Goal: Find specific page/section: Find specific page/section

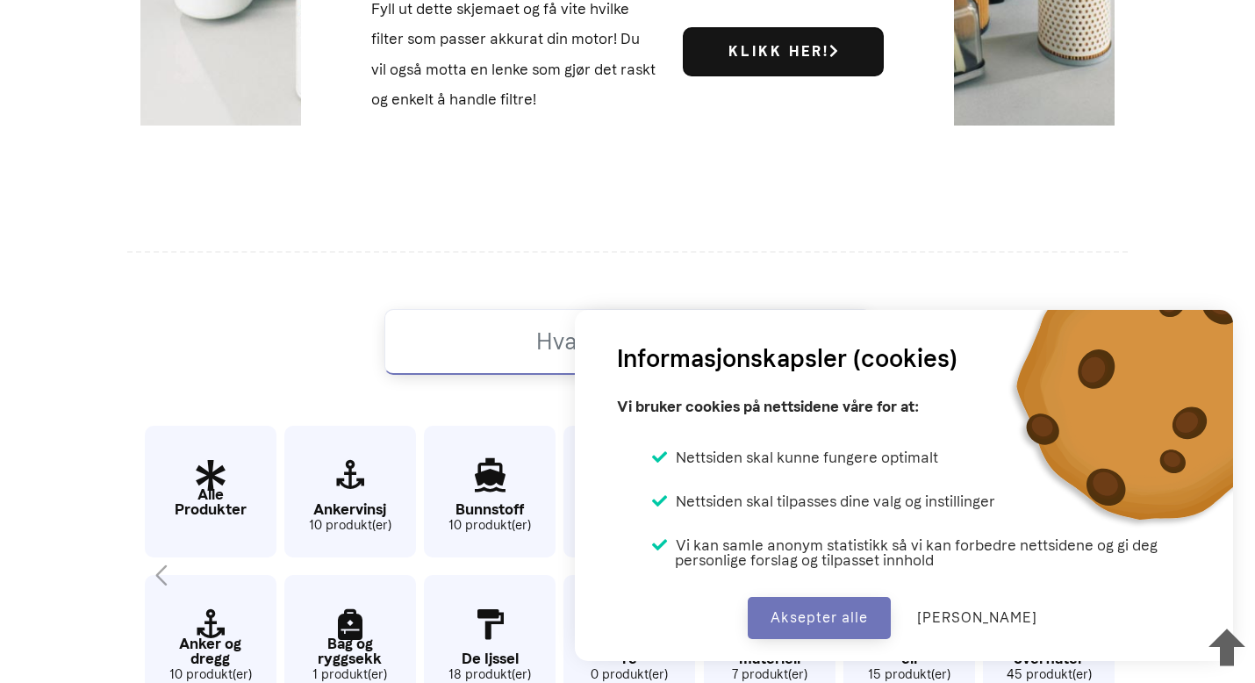
scroll to position [749, 0]
click at [828, 612] on button "Aksepter alle" at bounding box center [819, 618] width 143 height 42
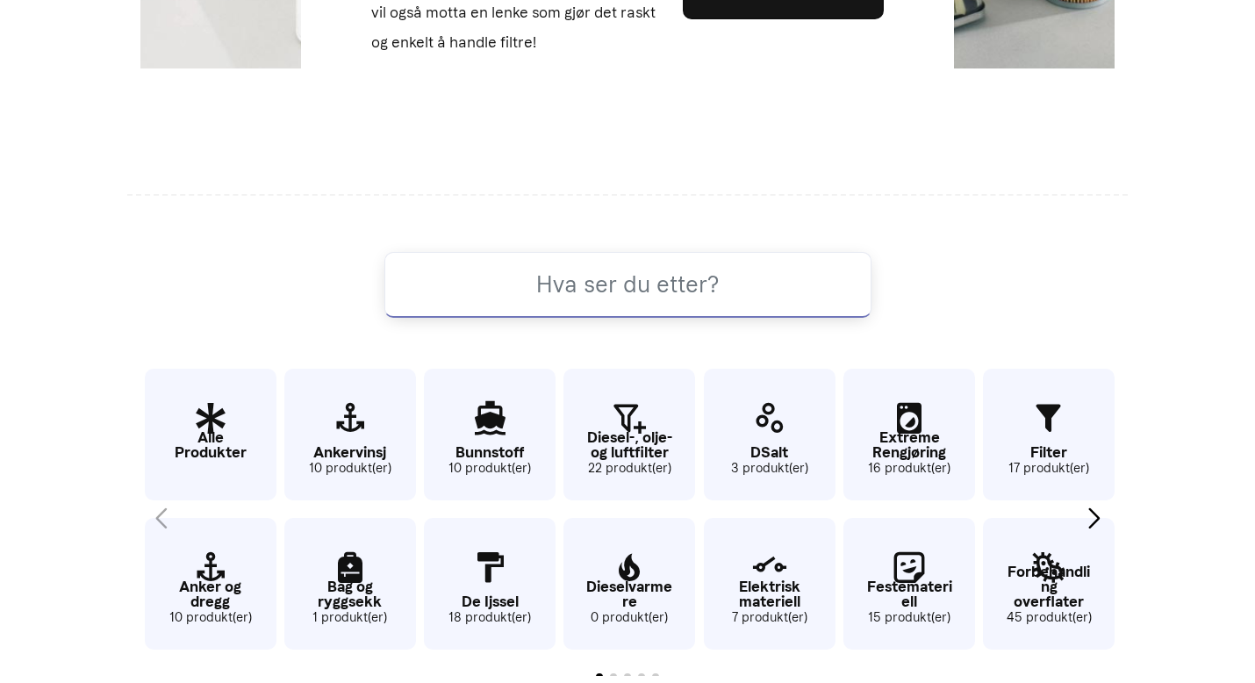
scroll to position [901, 0]
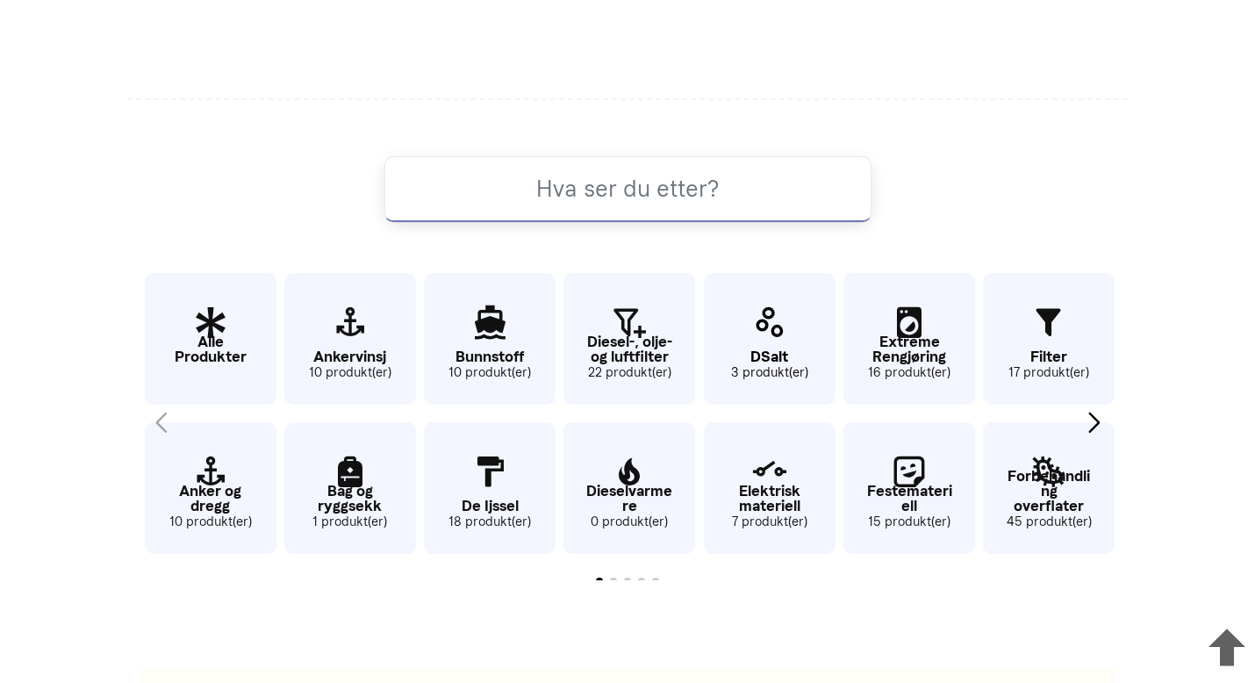
click at [760, 355] on p "DSalt" at bounding box center [770, 356] width 132 height 15
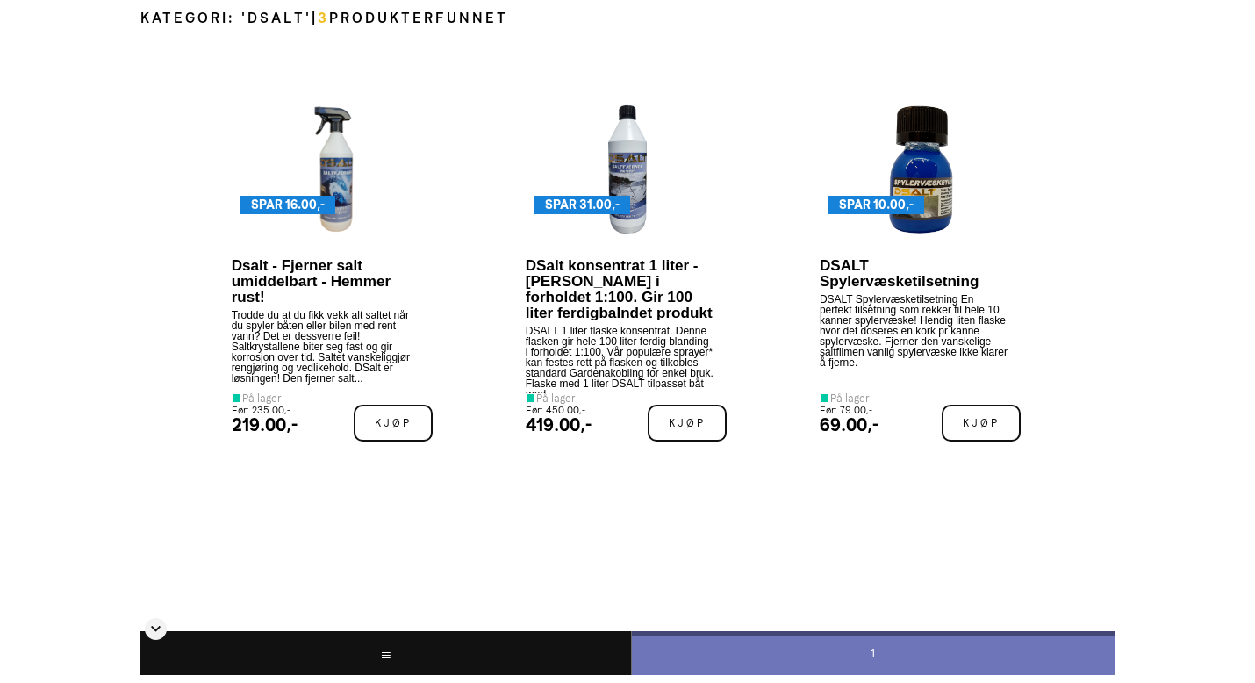
scroll to position [927, 0]
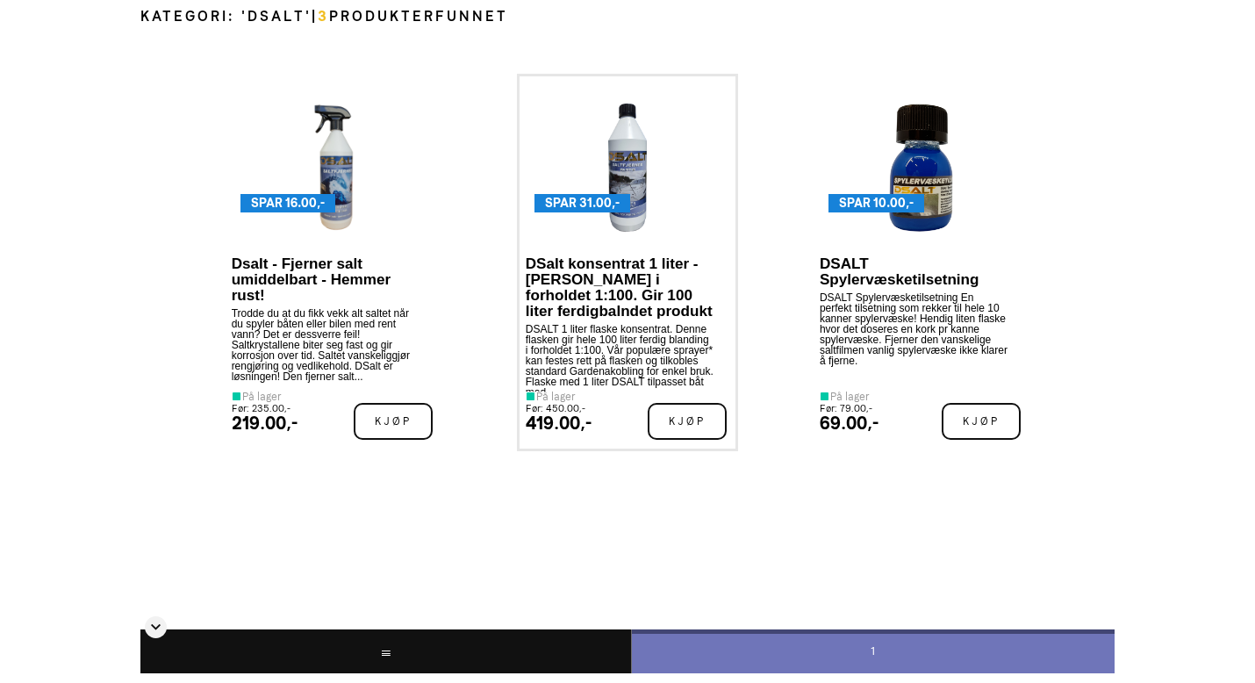
click at [613, 283] on p "DSalt konsentrat 1 liter - Blandes i forholdet 1:100. Gir 100 liter ferdigbalnd…" at bounding box center [620, 287] width 189 height 63
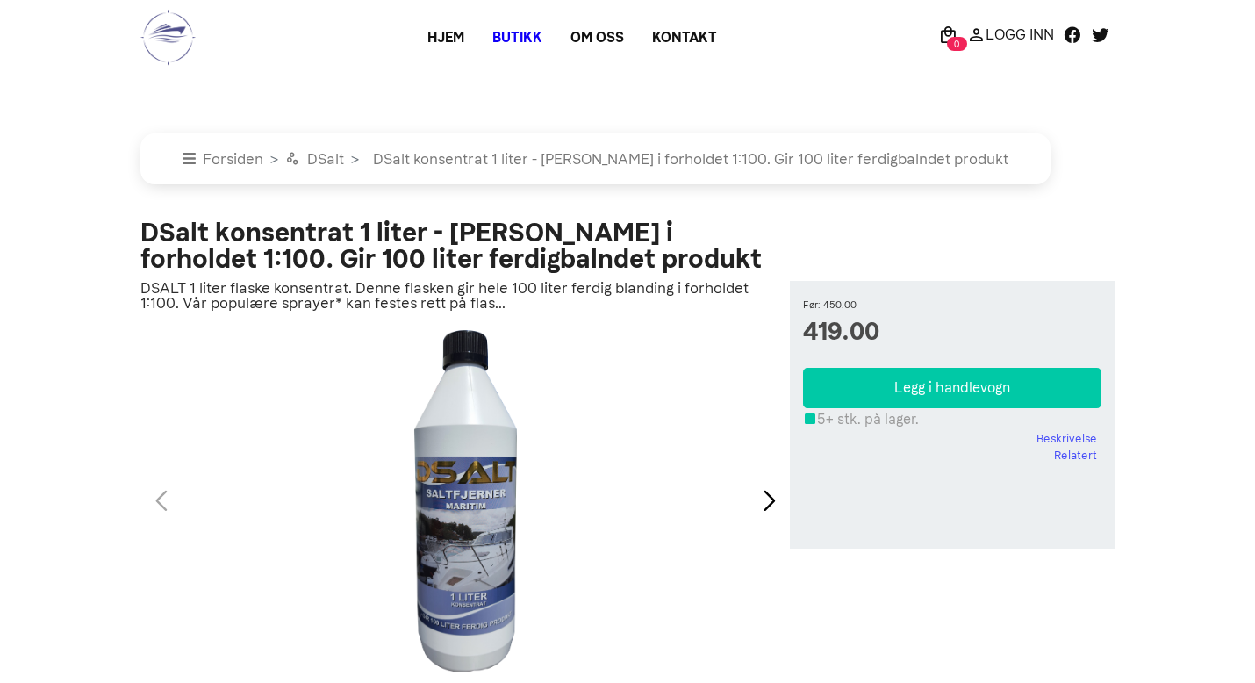
click at [498, 34] on link "Butikk" at bounding box center [517, 38] width 78 height 32
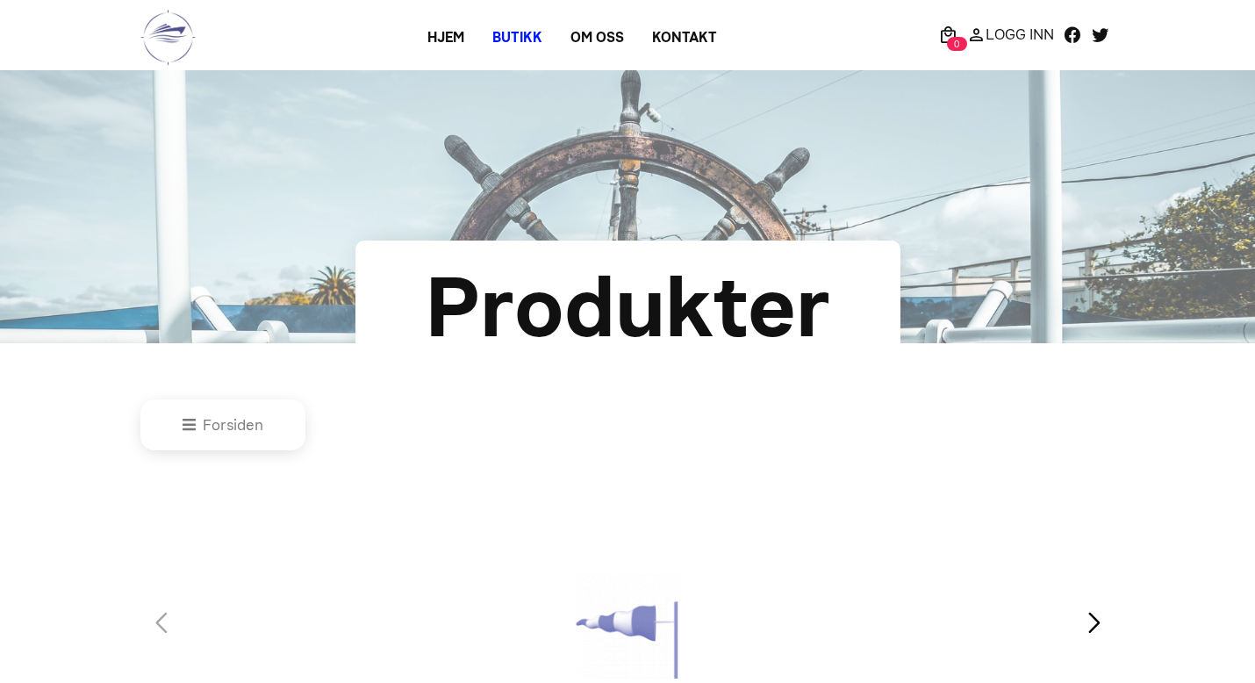
type input "13860;55440"
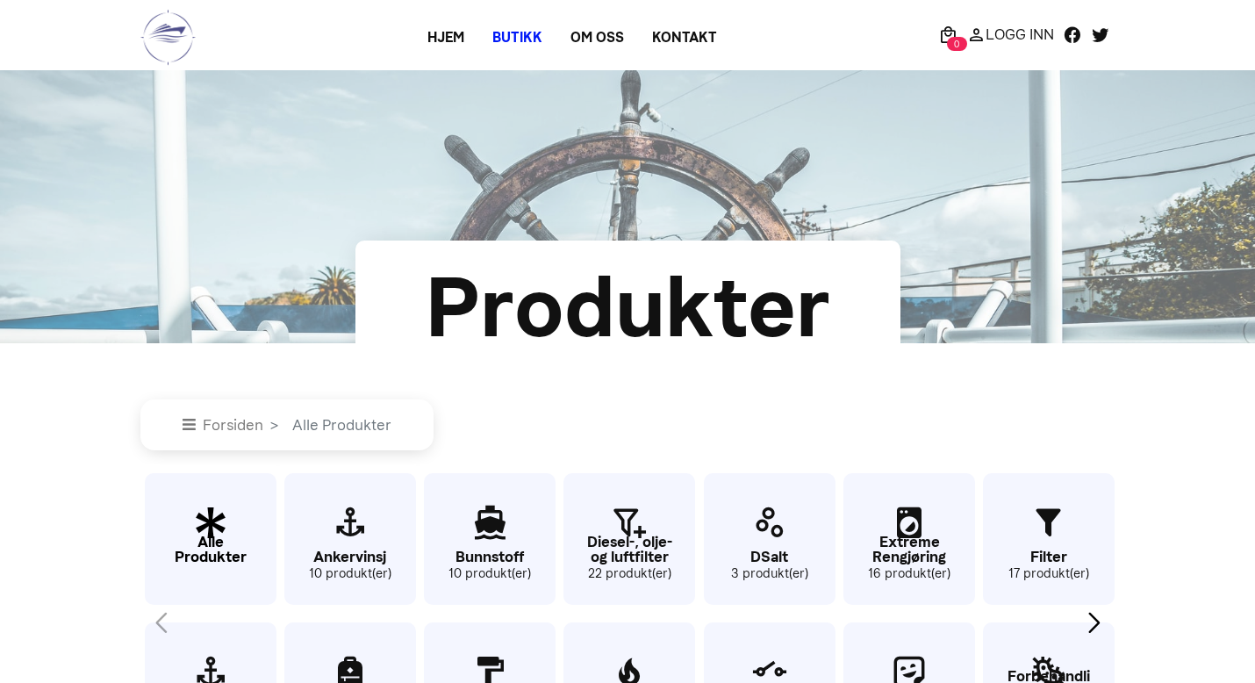
scroll to position [298, 0]
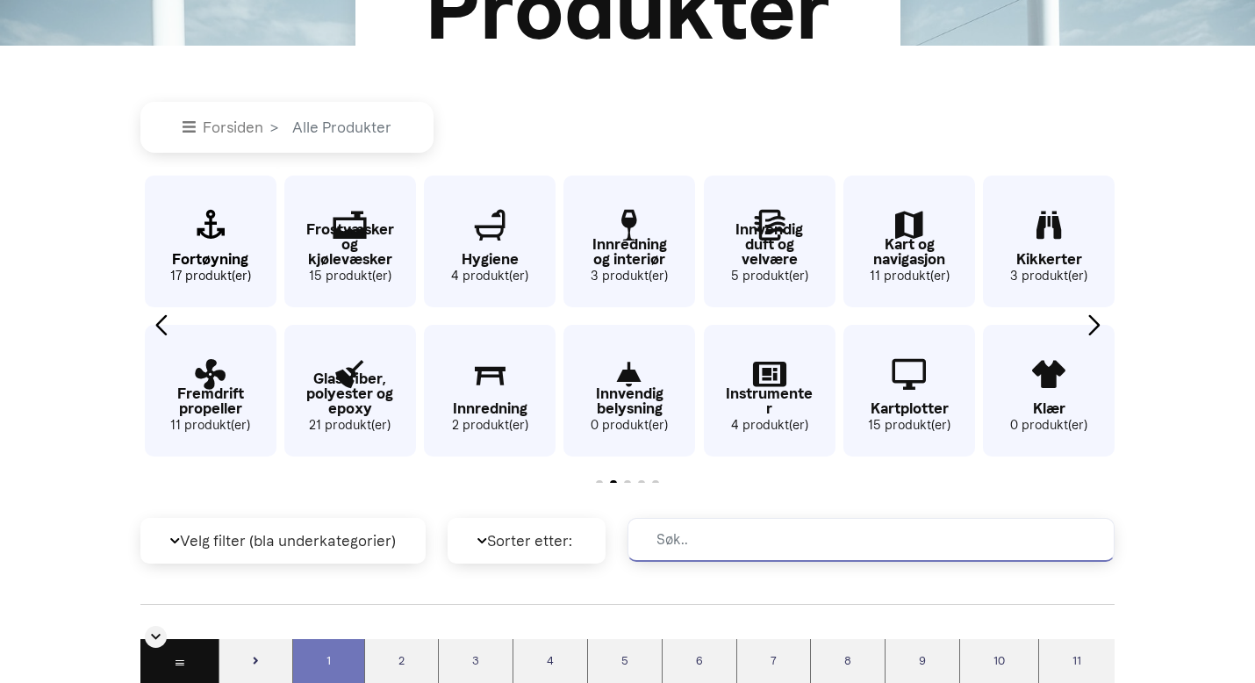
click at [225, 239] on icon "15 / 62" at bounding box center [211, 225] width 132 height 57
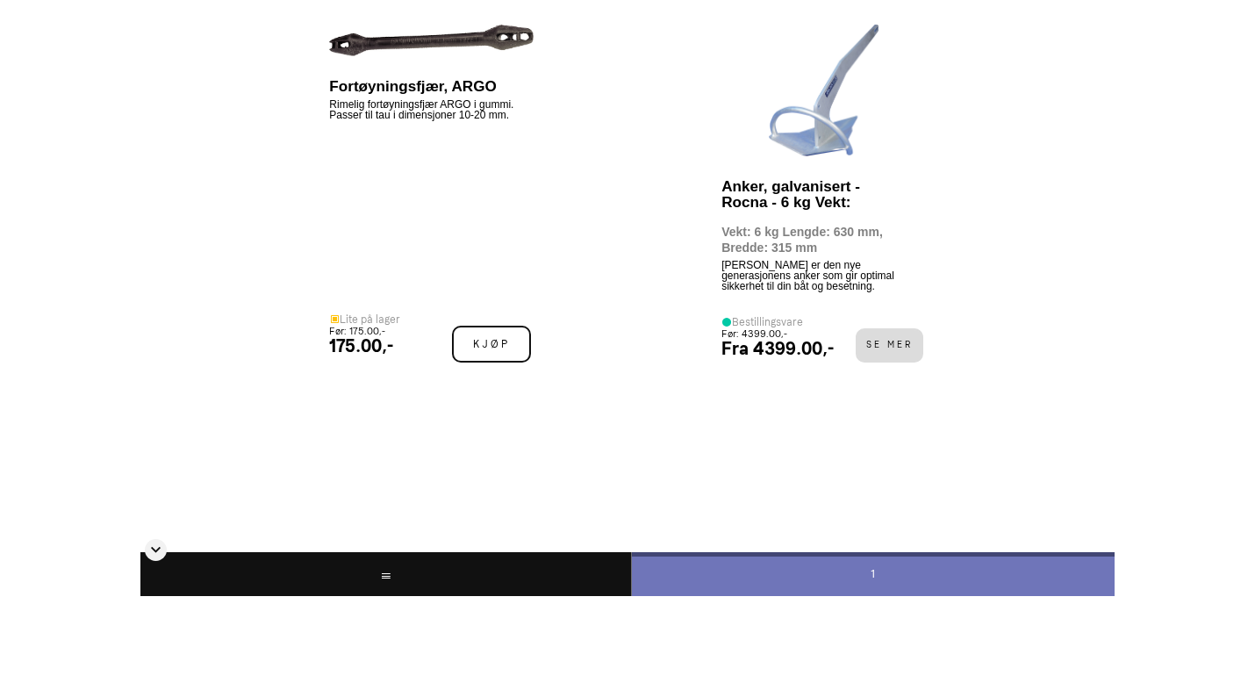
scroll to position [204, 0]
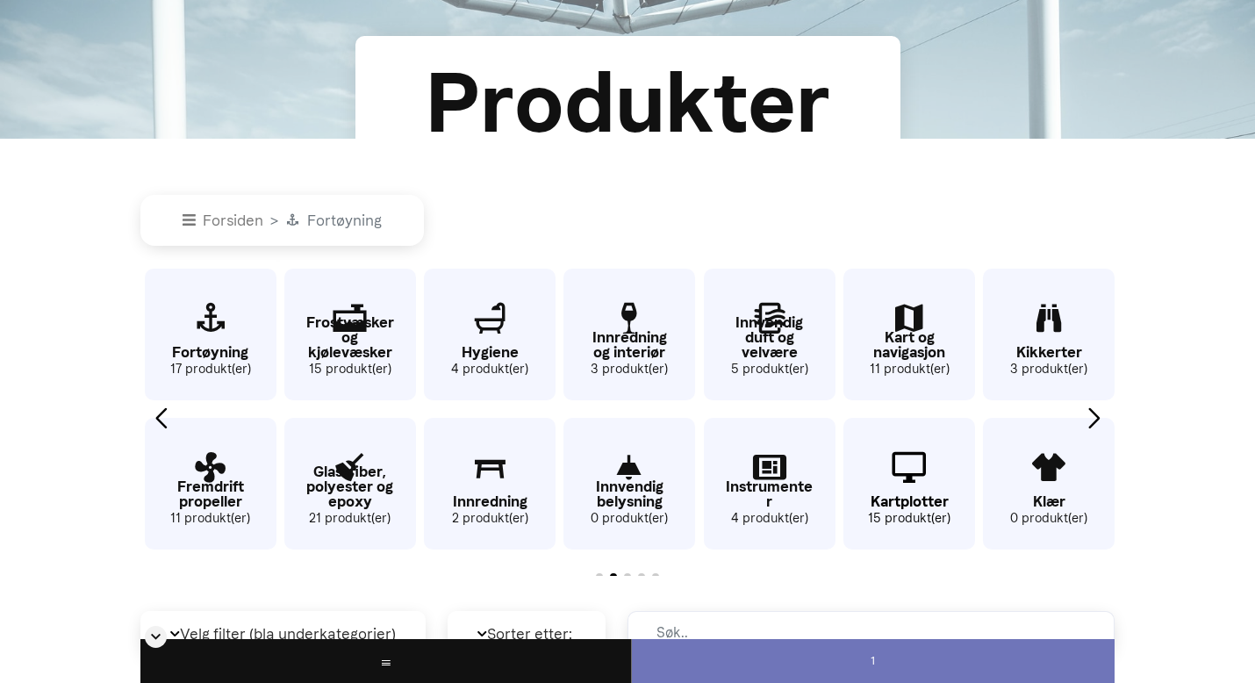
click at [921, 497] on p "Kartplotter" at bounding box center [909, 501] width 132 height 15
